Goal: Navigation & Orientation: Find specific page/section

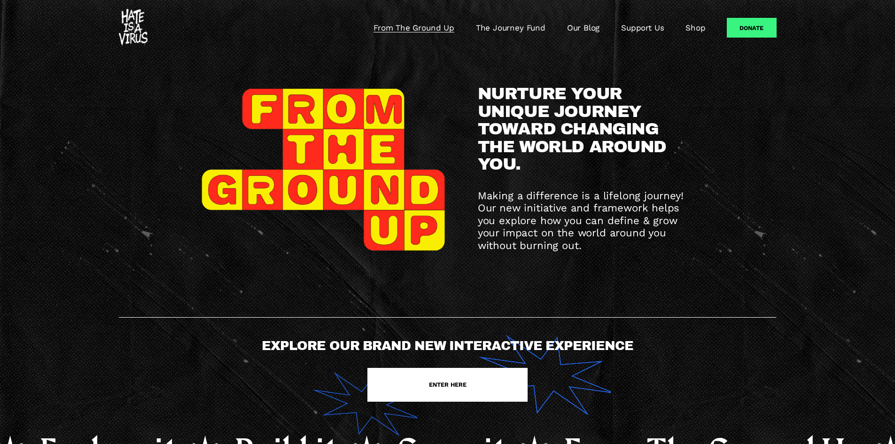
click at [594, 33] on link "Our Blog" at bounding box center [583, 27] width 33 height 11
click at [644, 29] on link "Support Us" at bounding box center [642, 27] width 43 height 11
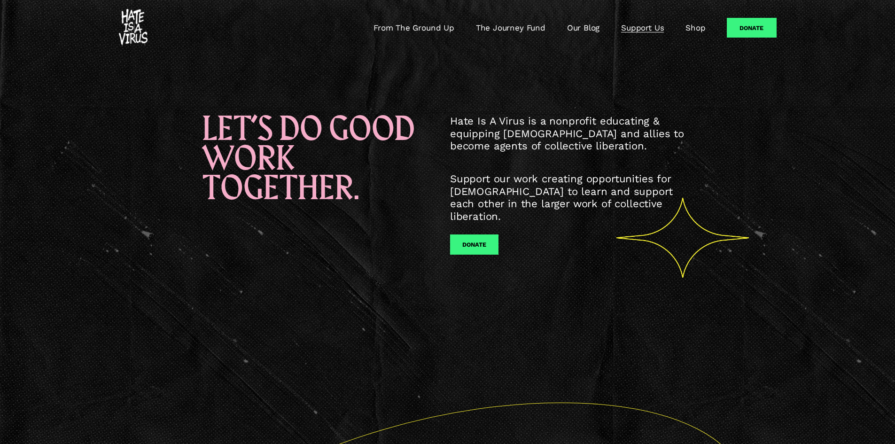
click at [695, 35] on div "From The Ground Up The Journey Fund Our Blog Support Us Shop" at bounding box center [412, 28] width 587 height 38
click at [692, 29] on link "Shop" at bounding box center [696, 27] width 20 height 11
